Goal: Transaction & Acquisition: Purchase product/service

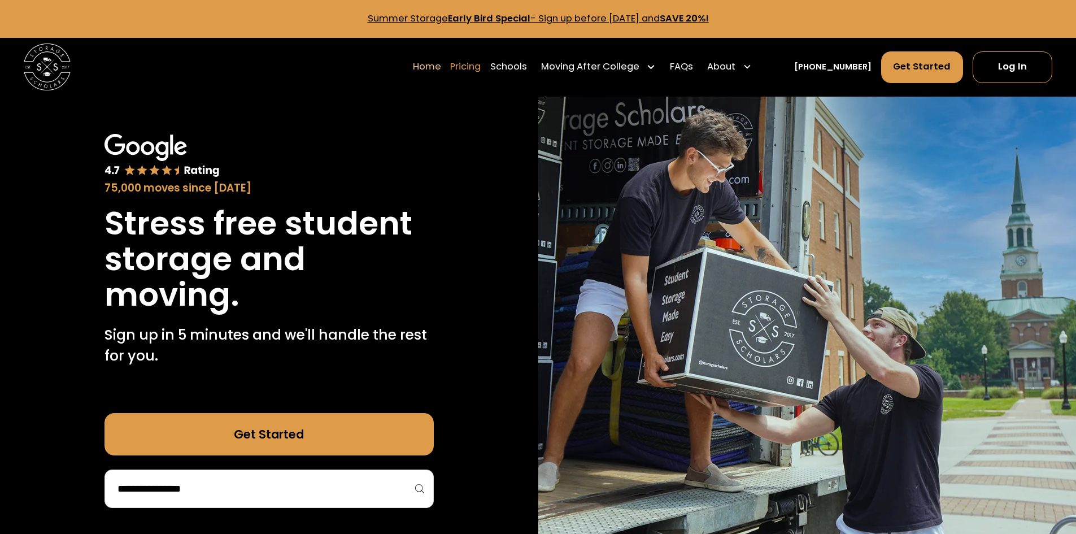
click at [481, 68] on link "Pricing" at bounding box center [465, 66] width 30 height 33
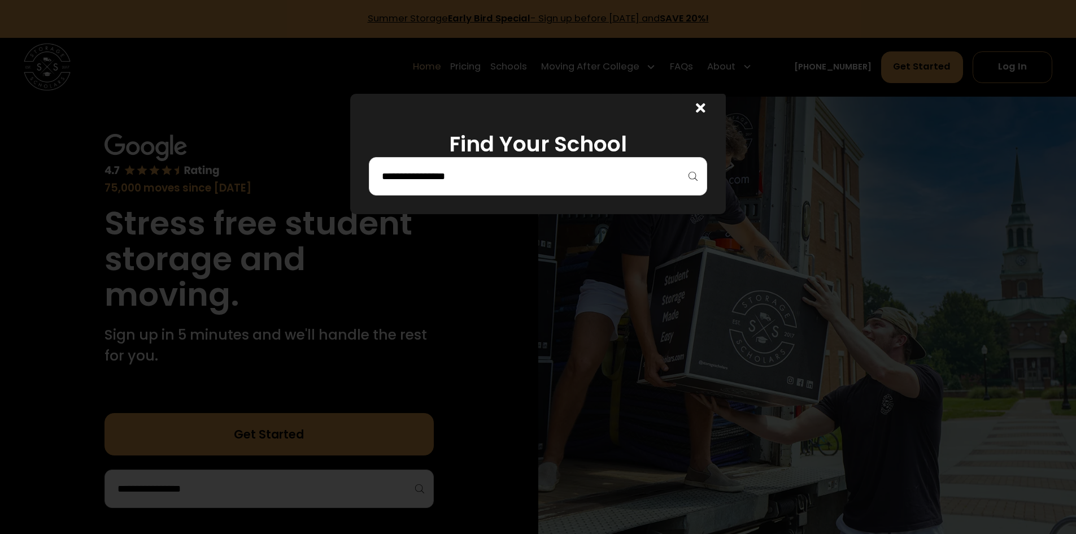
click at [482, 182] on input "search" at bounding box center [538, 176] width 315 height 19
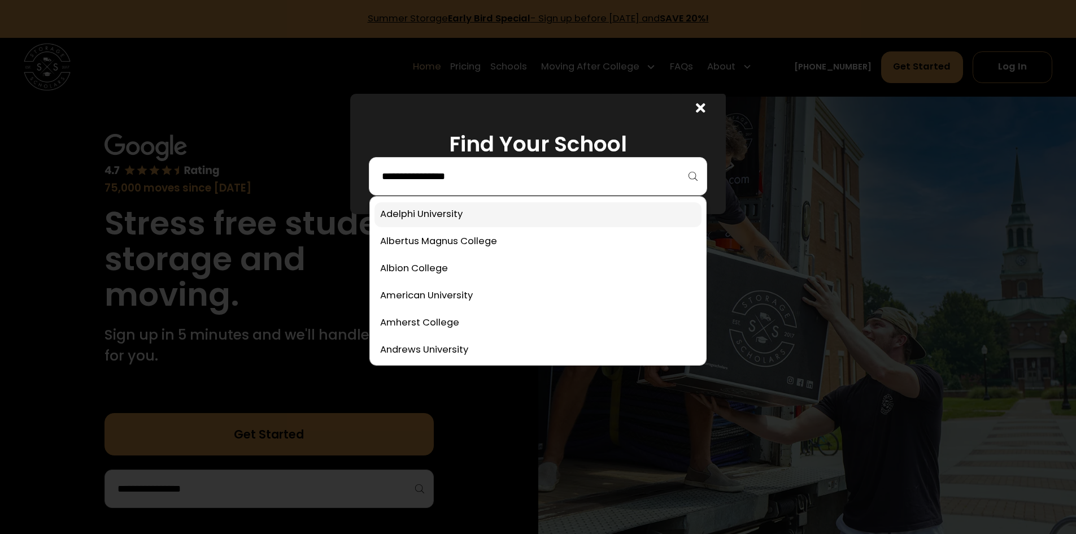
click at [464, 219] on link at bounding box center [537, 214] width 327 height 25
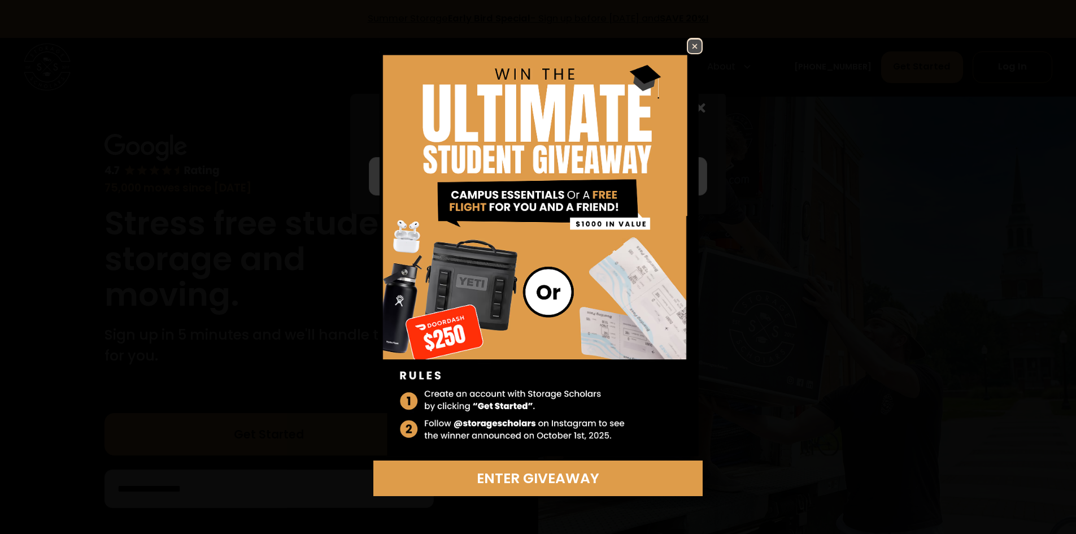
click at [684, 43] on img at bounding box center [537, 249] width 329 height 422
click at [694, 44] on img at bounding box center [695, 47] width 14 height 14
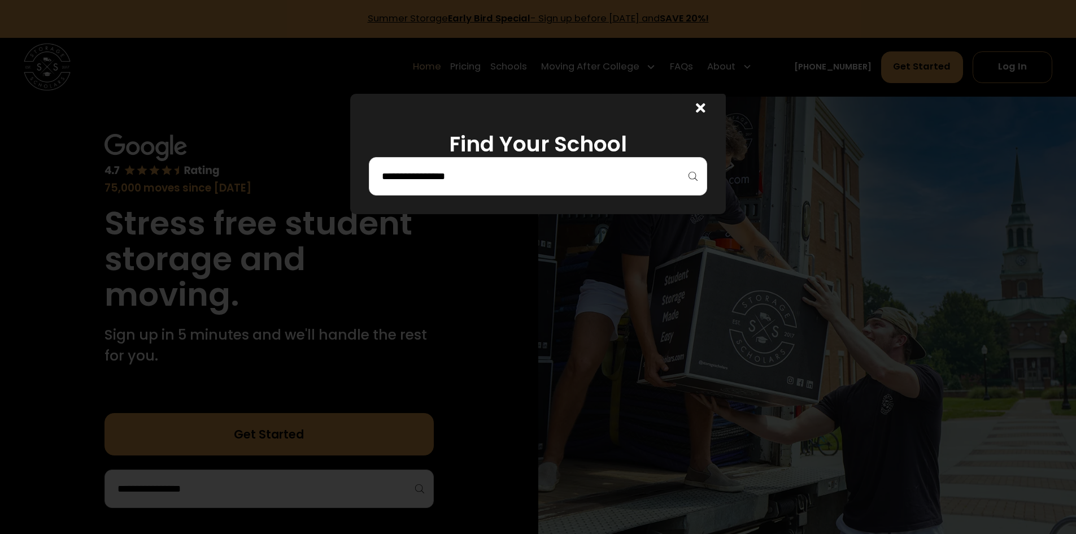
scroll to position [56, 0]
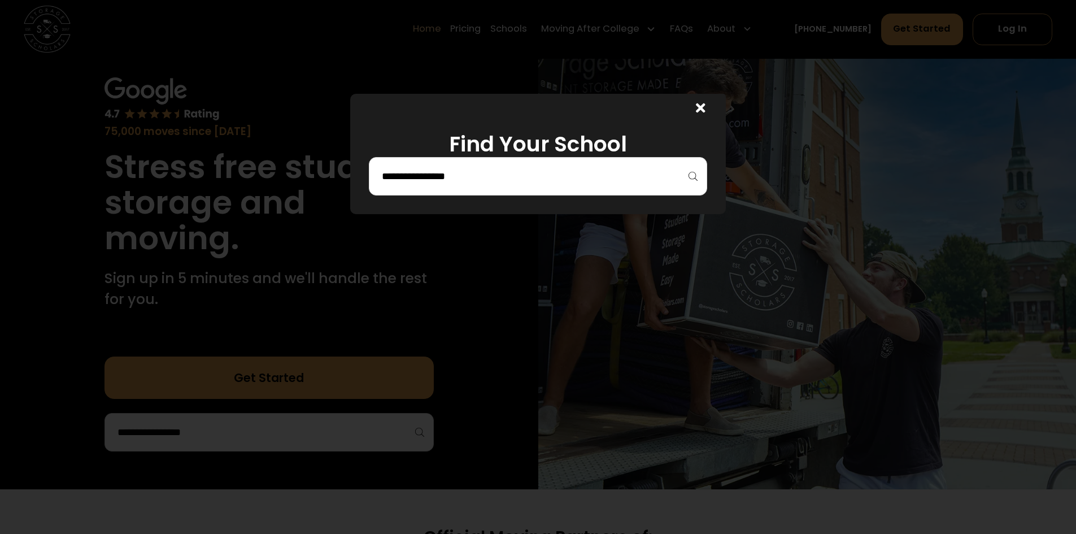
click at [292, 282] on div at bounding box center [538, 267] width 1076 height 534
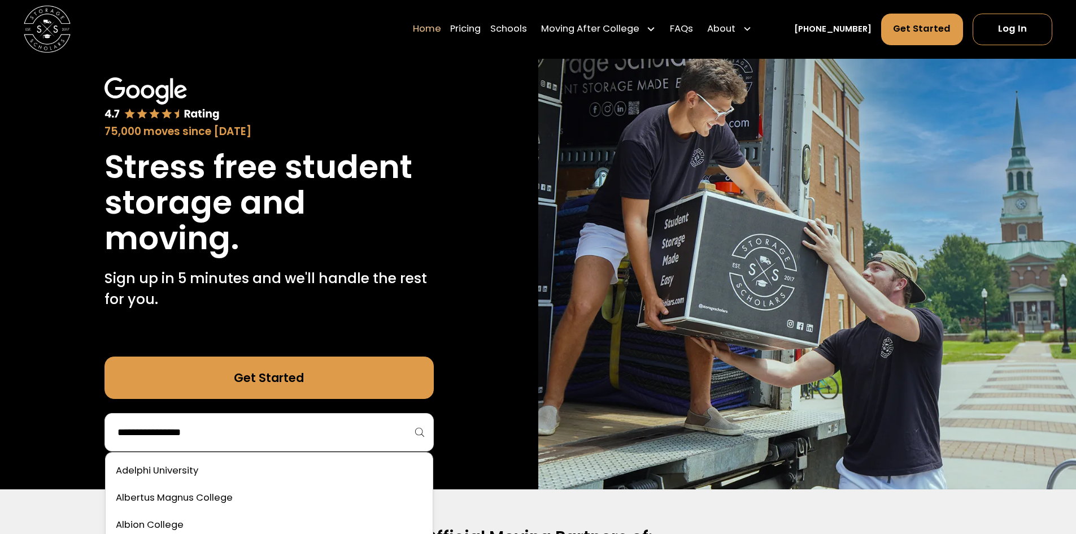
click at [312, 426] on input "search" at bounding box center [269, 431] width 306 height 19
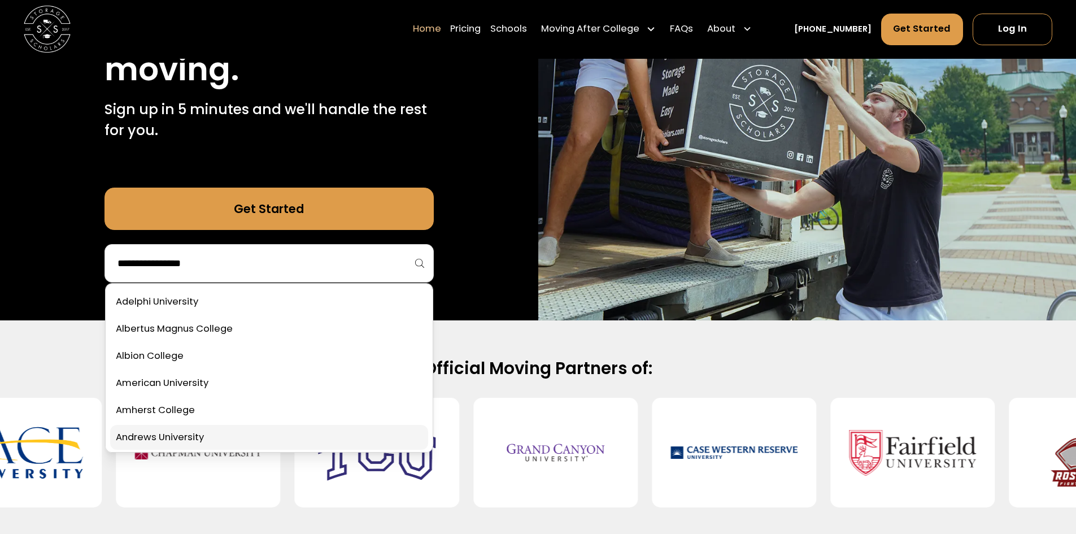
scroll to position [226, 0]
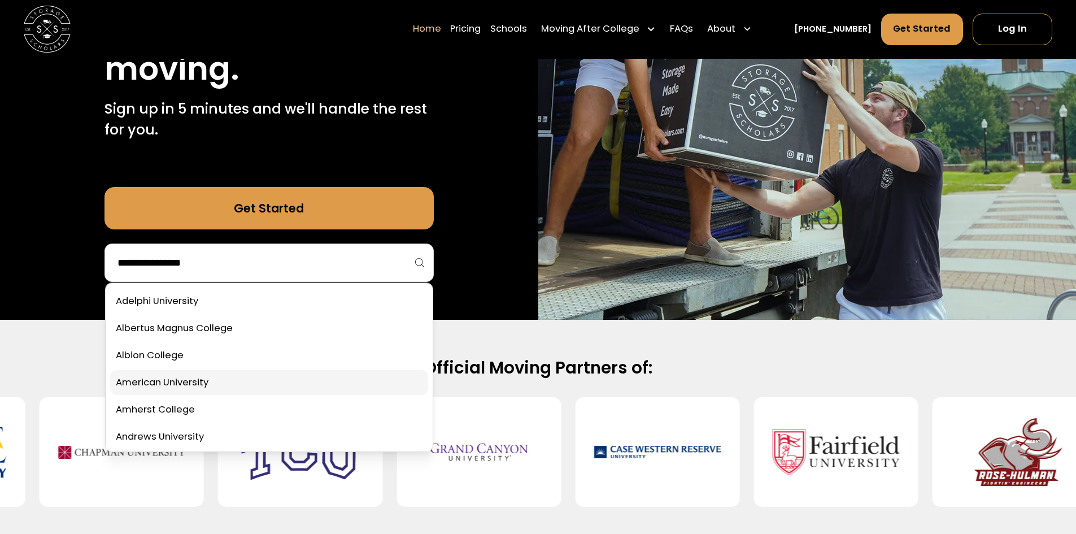
click at [236, 390] on link at bounding box center [269, 382] width 318 height 25
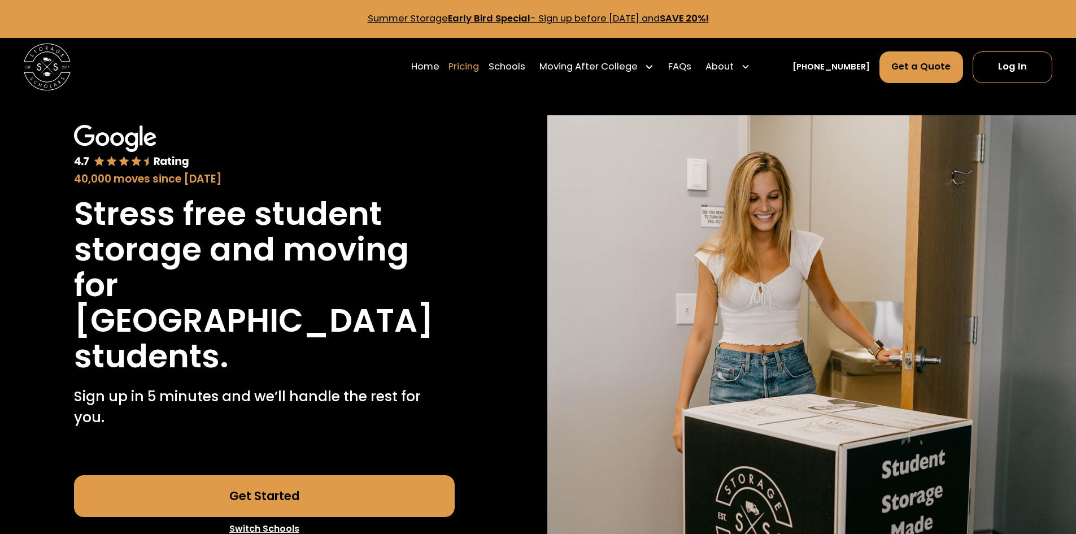
click at [479, 68] on link "Pricing" at bounding box center [463, 66] width 30 height 33
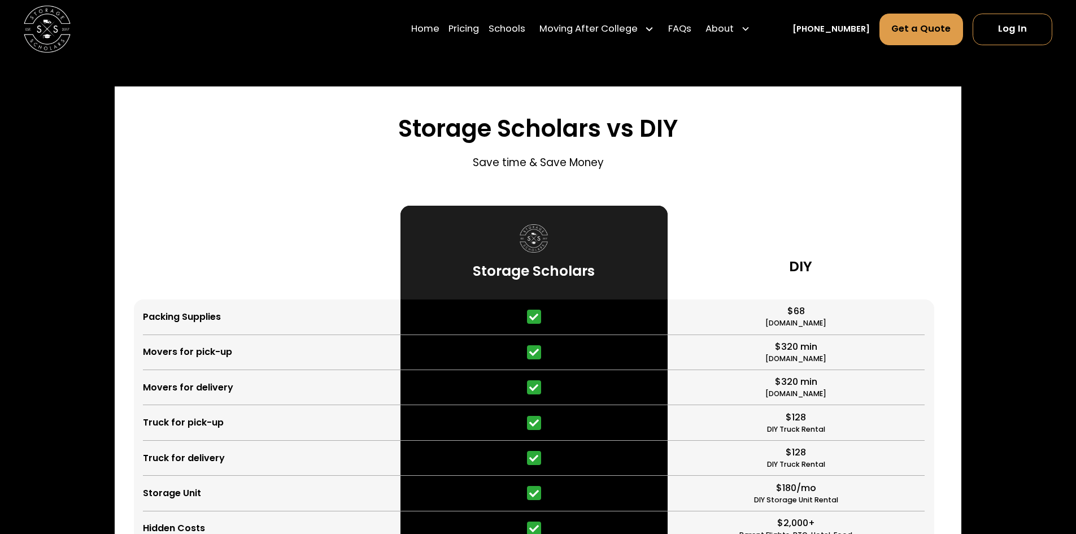
scroll to position [2813, 0]
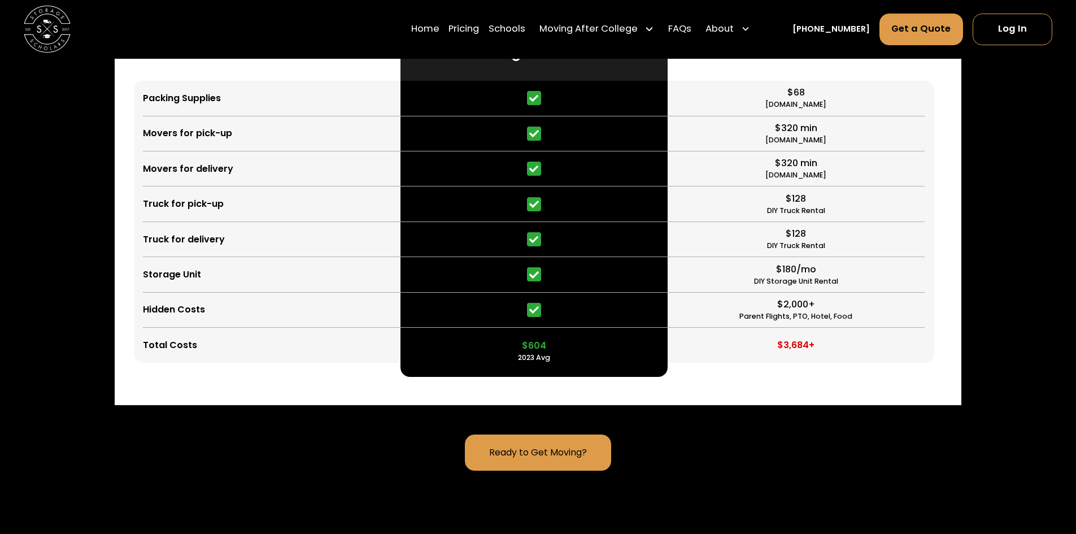
click at [562, 437] on link "Ready to Get Moving?" at bounding box center [538, 452] width 146 height 36
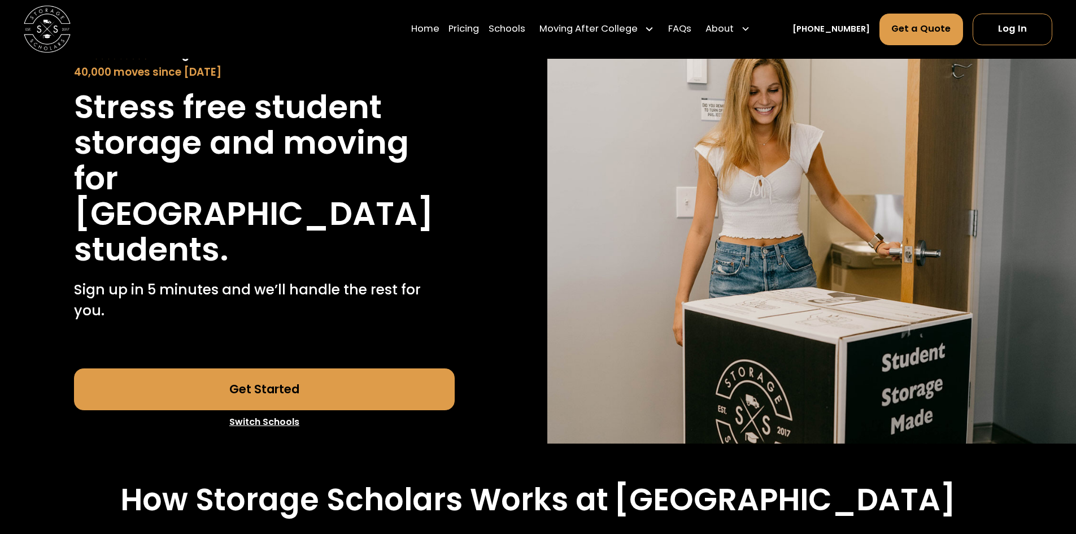
scroll to position [0, 0]
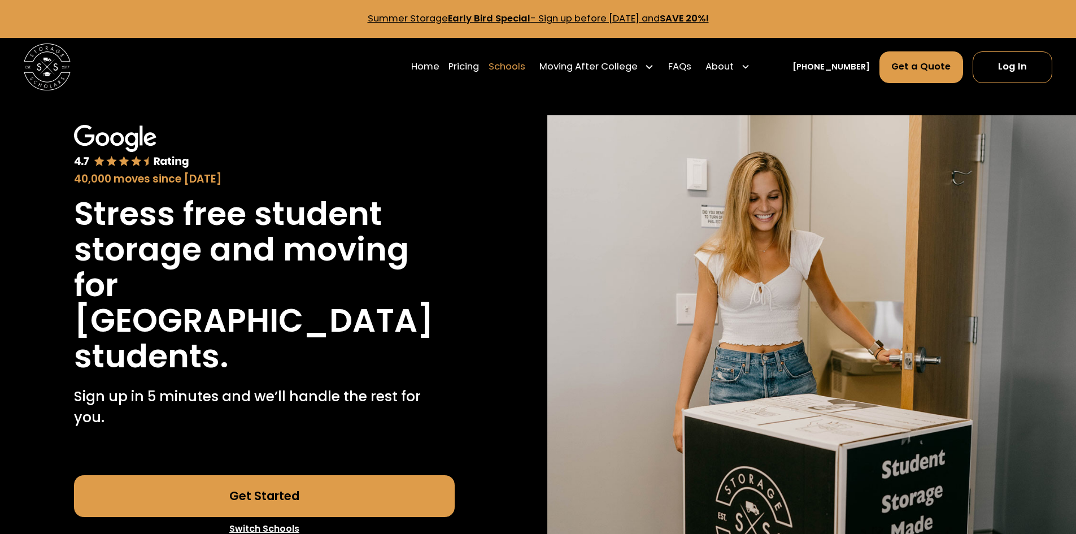
click at [516, 66] on link "Schools" at bounding box center [507, 66] width 37 height 33
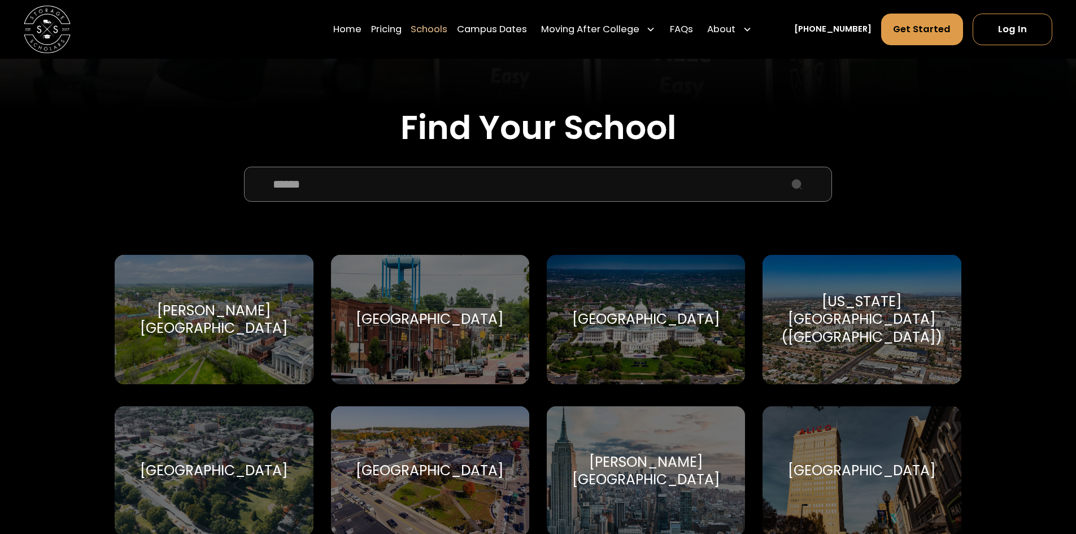
scroll to position [339, 0]
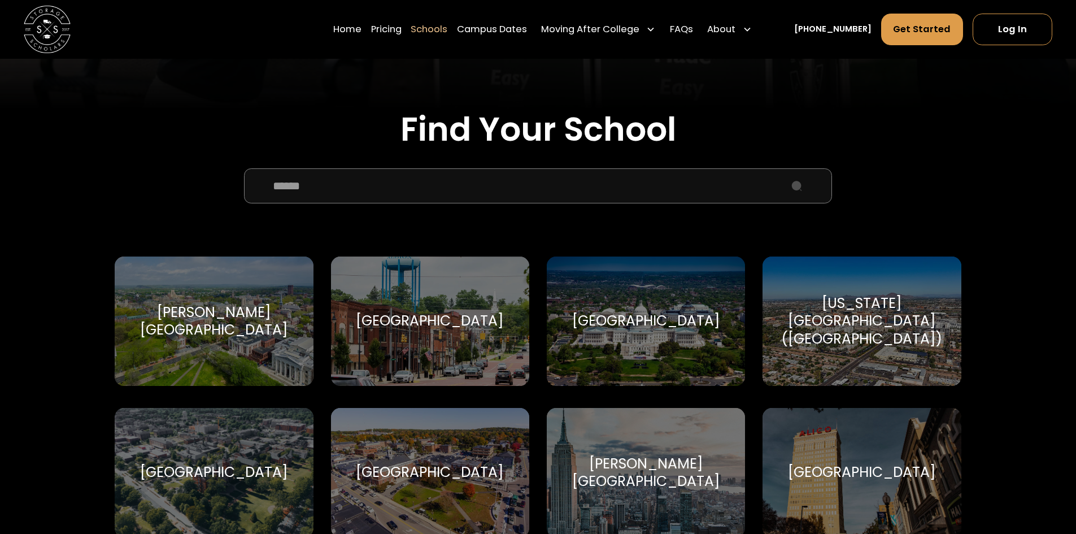
click at [208, 329] on div "[PERSON_NAME][GEOGRAPHIC_DATA]" at bounding box center [214, 320] width 170 height 35
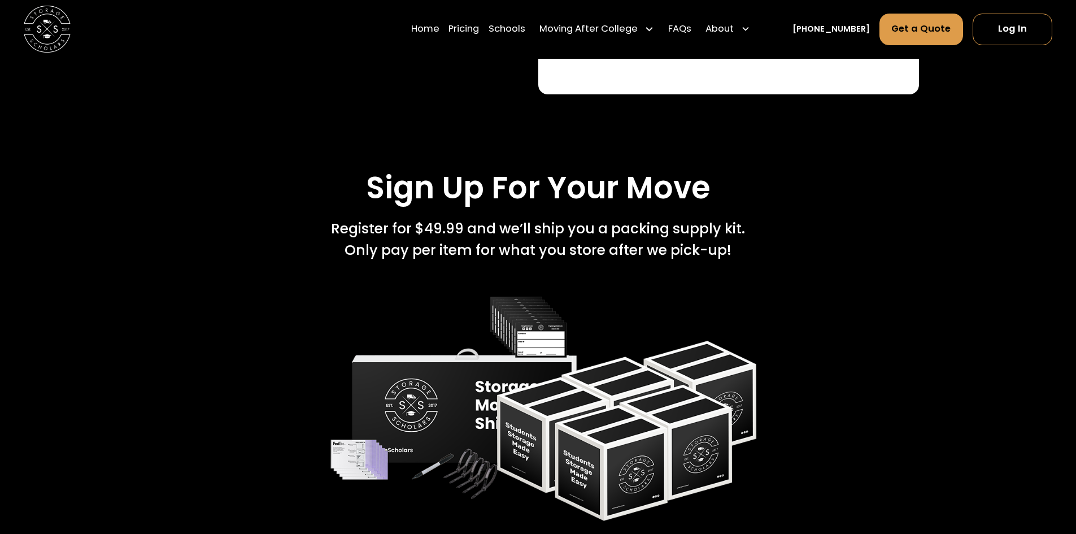
scroll to position [2372, 0]
